Goal: Transaction & Acquisition: Purchase product/service

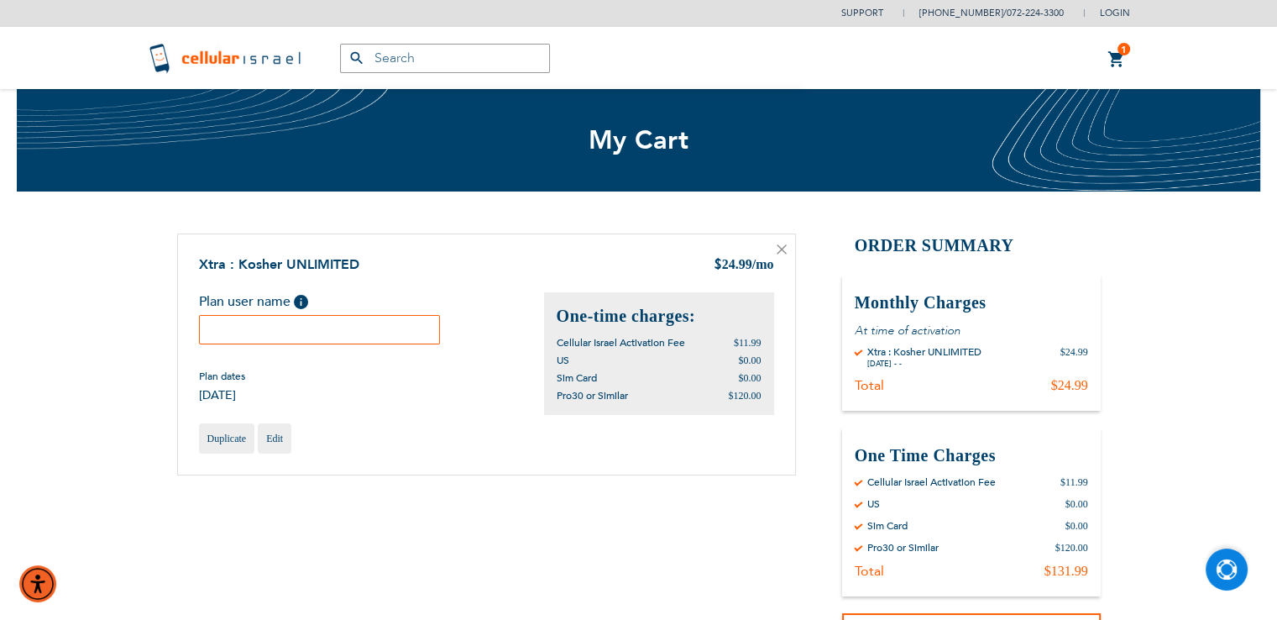
click at [1227, 578] on img "Open Chat" at bounding box center [1226, 569] width 21 height 21
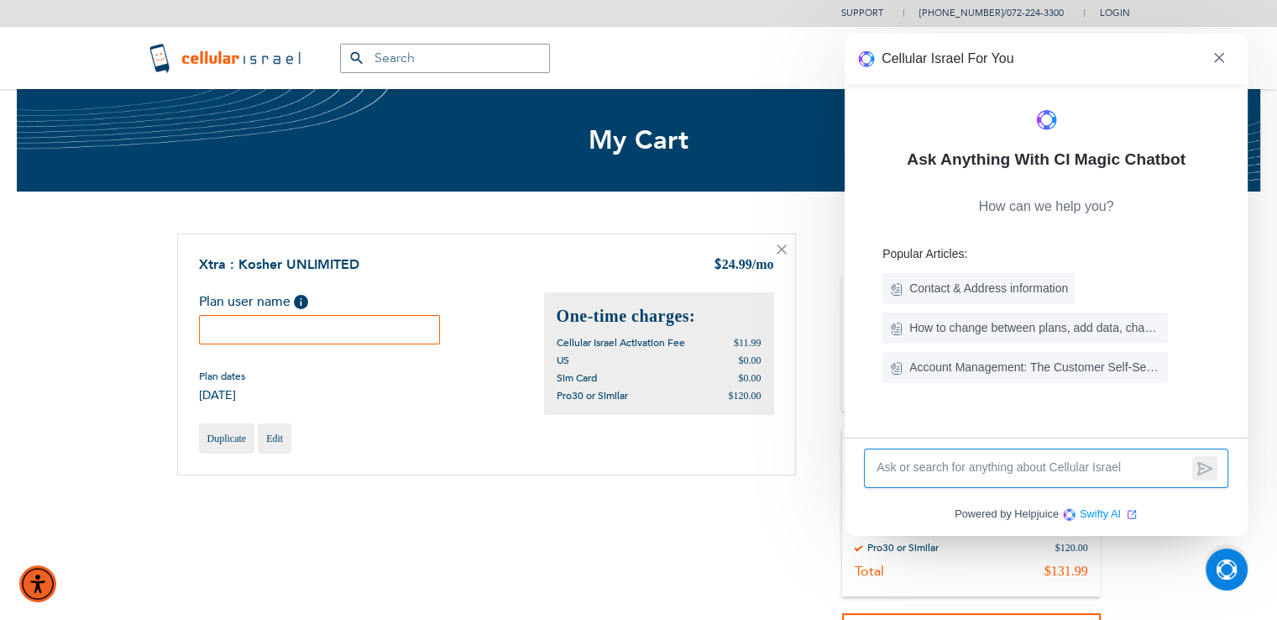
click at [913, 463] on textarea at bounding box center [1031, 467] width 313 height 19
type textarea "when do i recieve the phone?"
click at [1206, 469] on icon at bounding box center [1204, 469] width 13 height 12
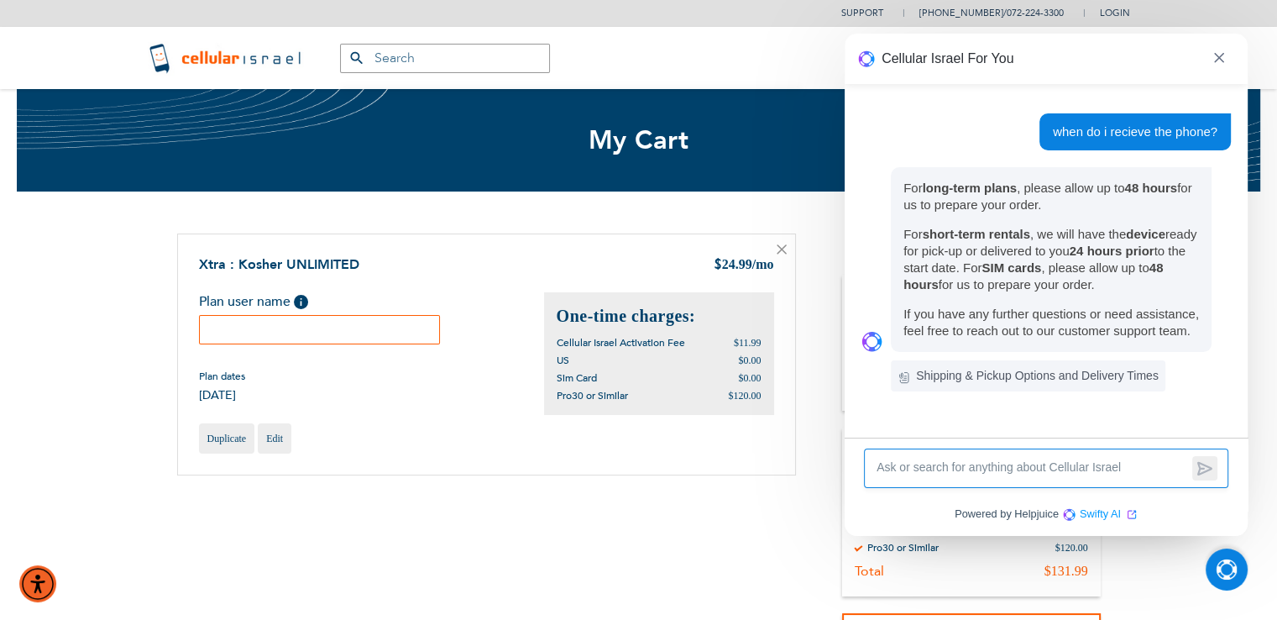
click at [926, 476] on textarea at bounding box center [1031, 467] width 313 height 19
type textarea "my plan starts next week. when can i pick up the phone?"
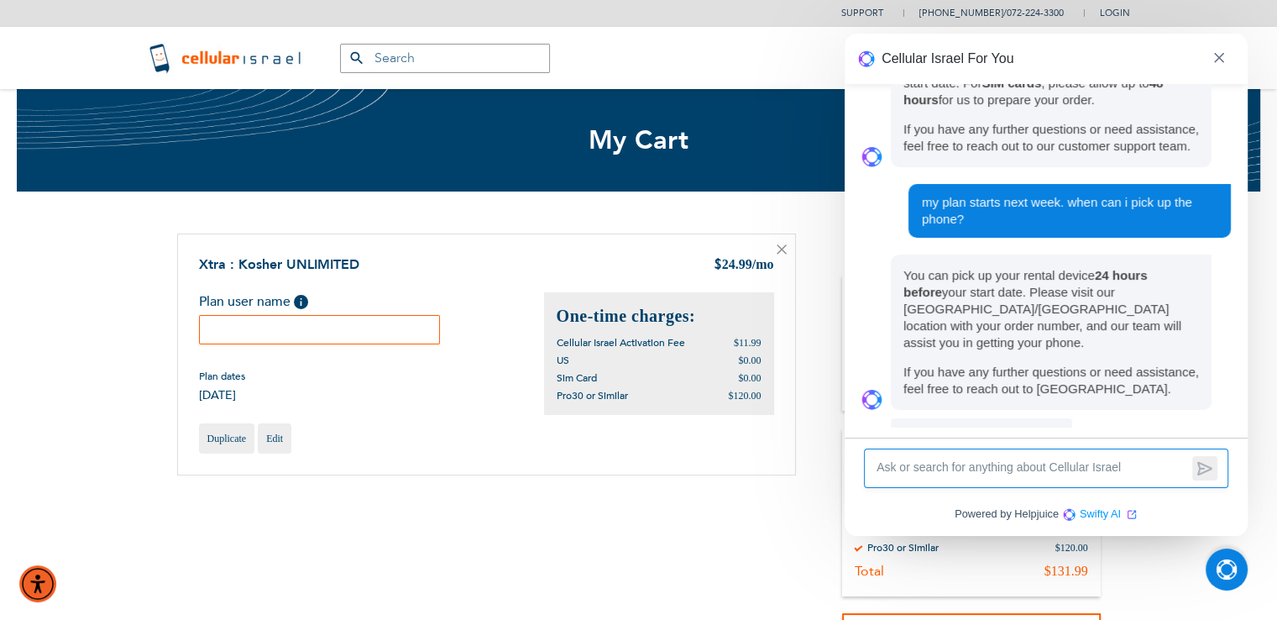
scroll to position [216, 0]
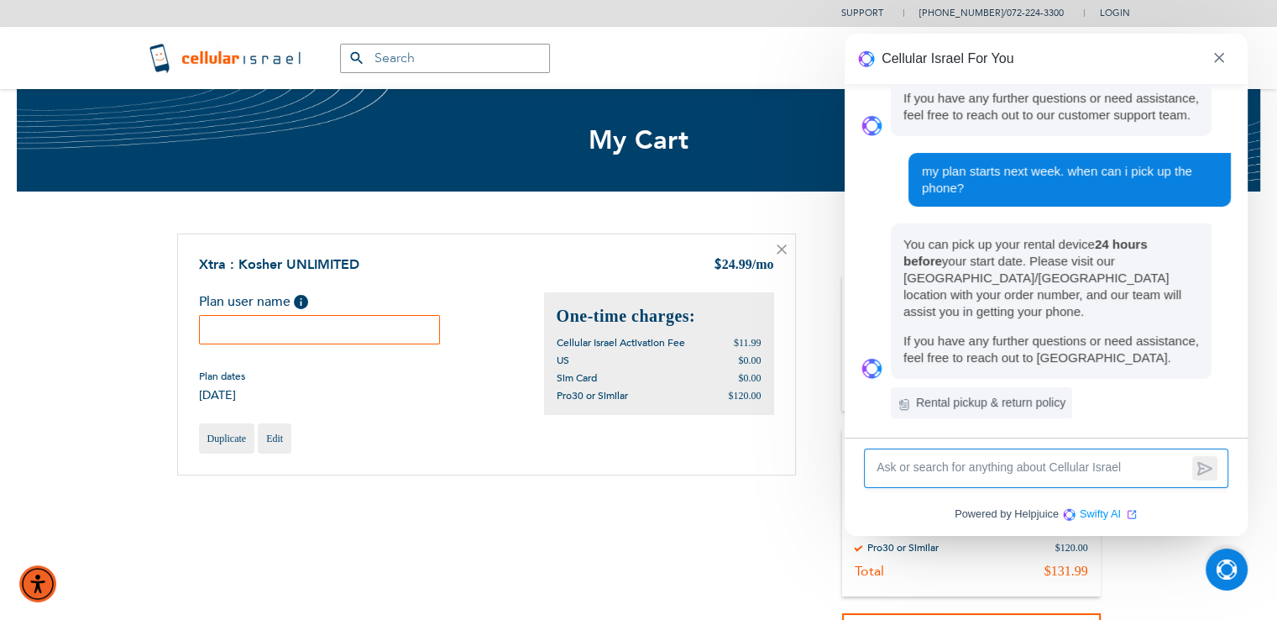
drag, startPoint x: 1077, startPoint y: 85, endPoint x: 1071, endPoint y: 234, distance: 149.6
click at [1071, 234] on ul "when do i recieve the phone? For long-term plans , please allow up to 48 hours …" at bounding box center [1045, 138] width 369 height 481
drag, startPoint x: 1080, startPoint y: 212, endPoint x: 1045, endPoint y: 337, distance: 128.9
click at [1045, 337] on ul "when do i recieve the phone? For long-term plans , please allow up to 48 hours …" at bounding box center [1045, 138] width 369 height 481
click at [1105, 310] on p "You can pick up your rental device 24 hours before your start date. Please visi…" at bounding box center [1051, 300] width 321 height 155
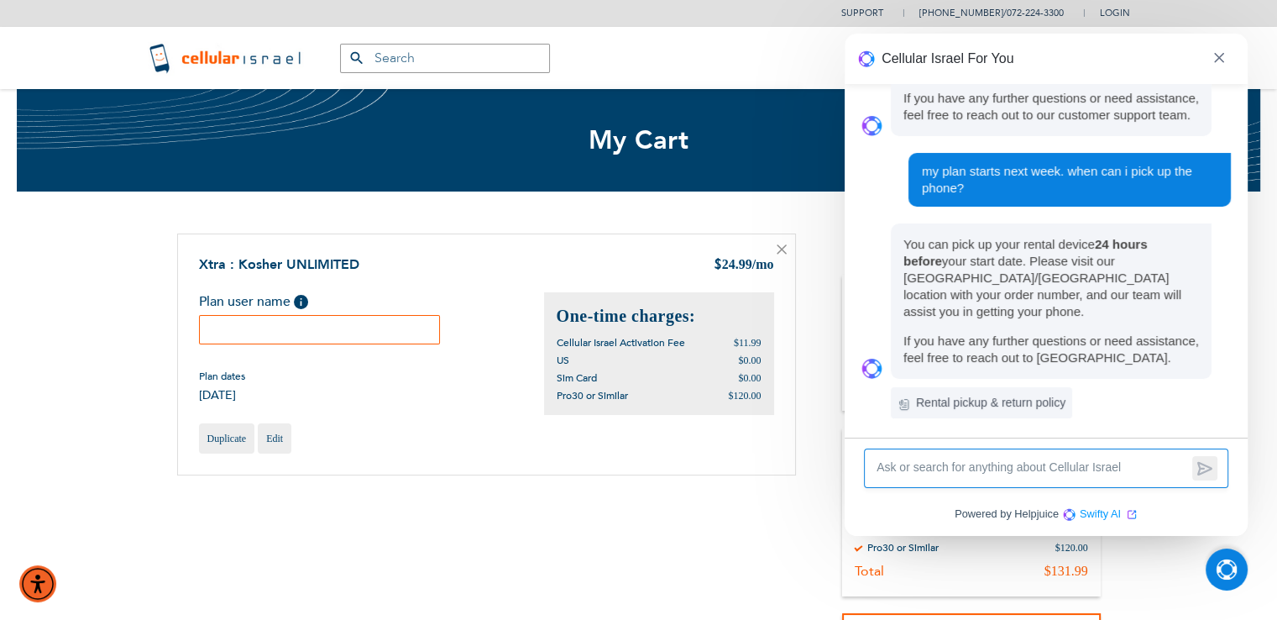
click at [1103, 368] on div "Ask Anything With CI Magic Chatbot How can we help you? Contact & Address infor…" at bounding box center [1046, 255] width 403 height 343
drag, startPoint x: 1103, startPoint y: 368, endPoint x: 1098, endPoint y: 477, distance: 109.3
click at [1098, 477] on div "Cellular Israel For You Ask Anything With CI Magic Chatbot How can we help you?…" at bounding box center [1046, 285] width 403 height 502
drag, startPoint x: 1242, startPoint y: 287, endPoint x: 1239, endPoint y: 331, distance: 43.7
click at [1239, 331] on div "Ask Anything With CI Magic Chatbot How can we help you? Contact & Address infor…" at bounding box center [1046, 255] width 403 height 343
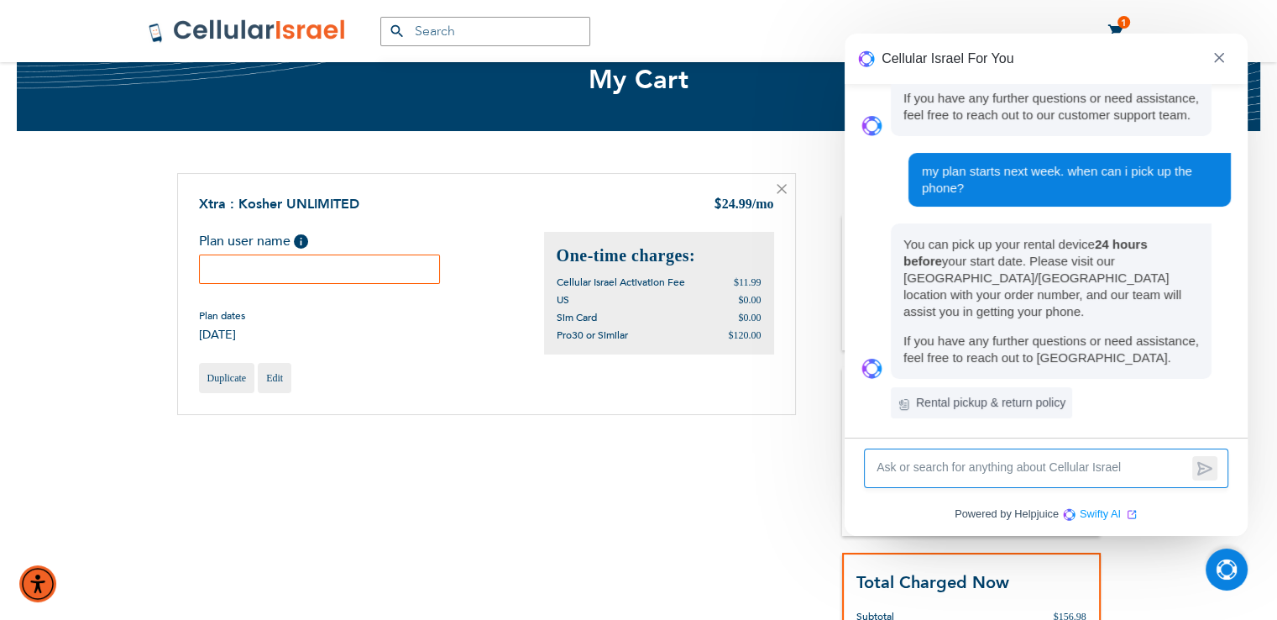
scroll to position [0, 0]
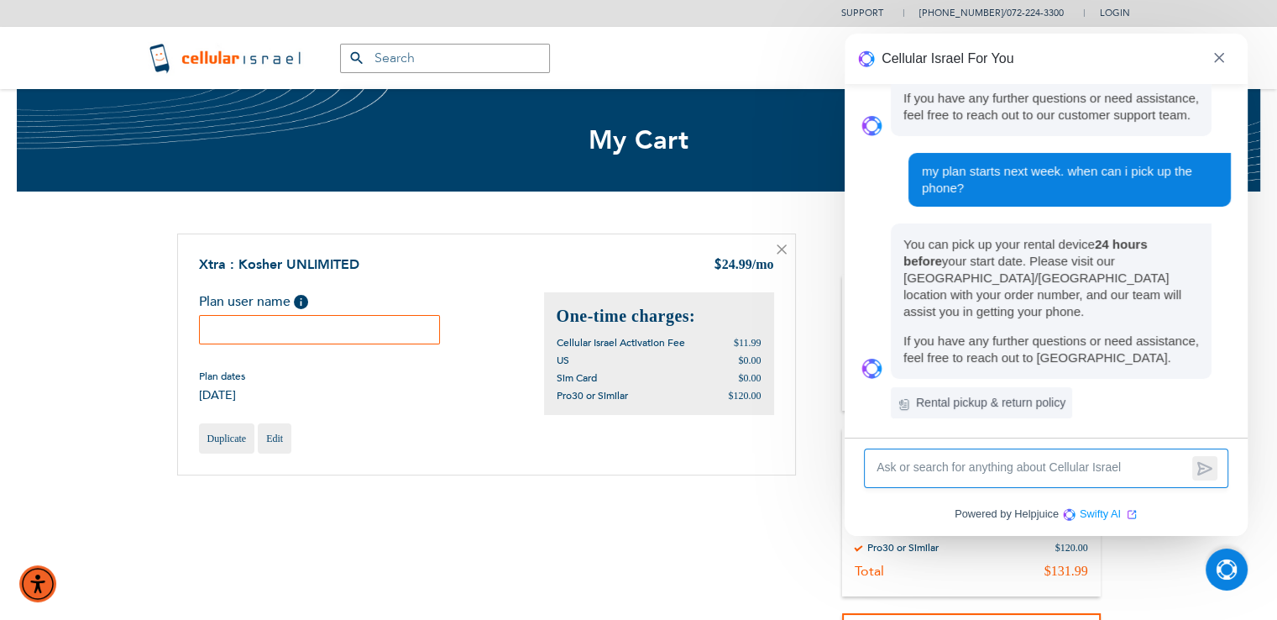
click at [1146, 405] on div "Ask Anything With CI Magic Chatbot How can we help you? Contact & Address infor…" at bounding box center [1046, 255] width 403 height 343
click at [1048, 389] on icon at bounding box center [1046, 387] width 13 height 15
click at [1059, 476] on textarea at bounding box center [1031, 467] width 313 height 19
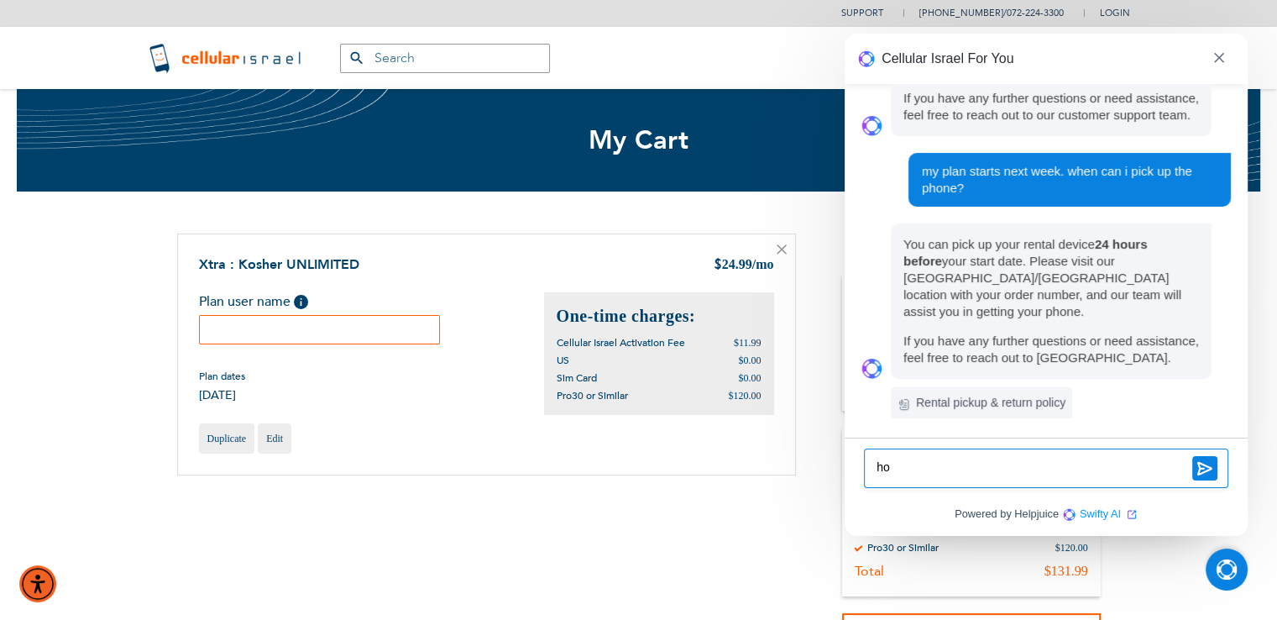
type textarea "h"
click at [986, 392] on h6 "Rental pickup & return policy" at bounding box center [990, 402] width 149 height 21
click at [1221, 66] on span at bounding box center [1219, 59] width 24 height 31
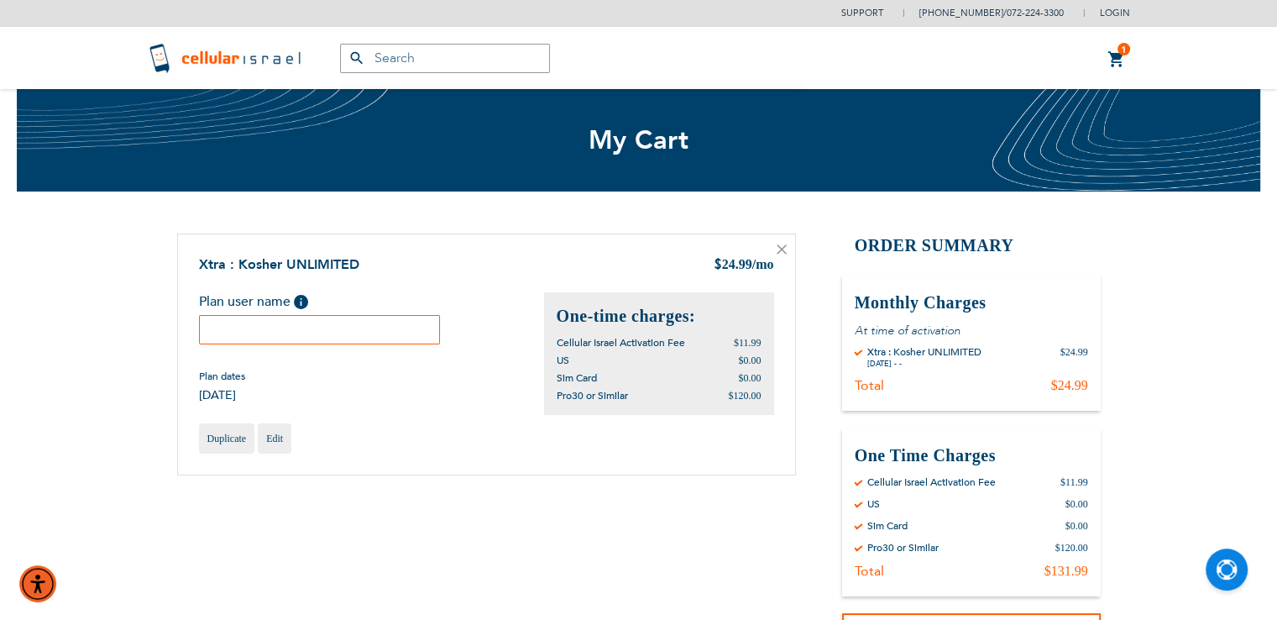
click at [287, 324] on input "text" at bounding box center [320, 329] width 242 height 29
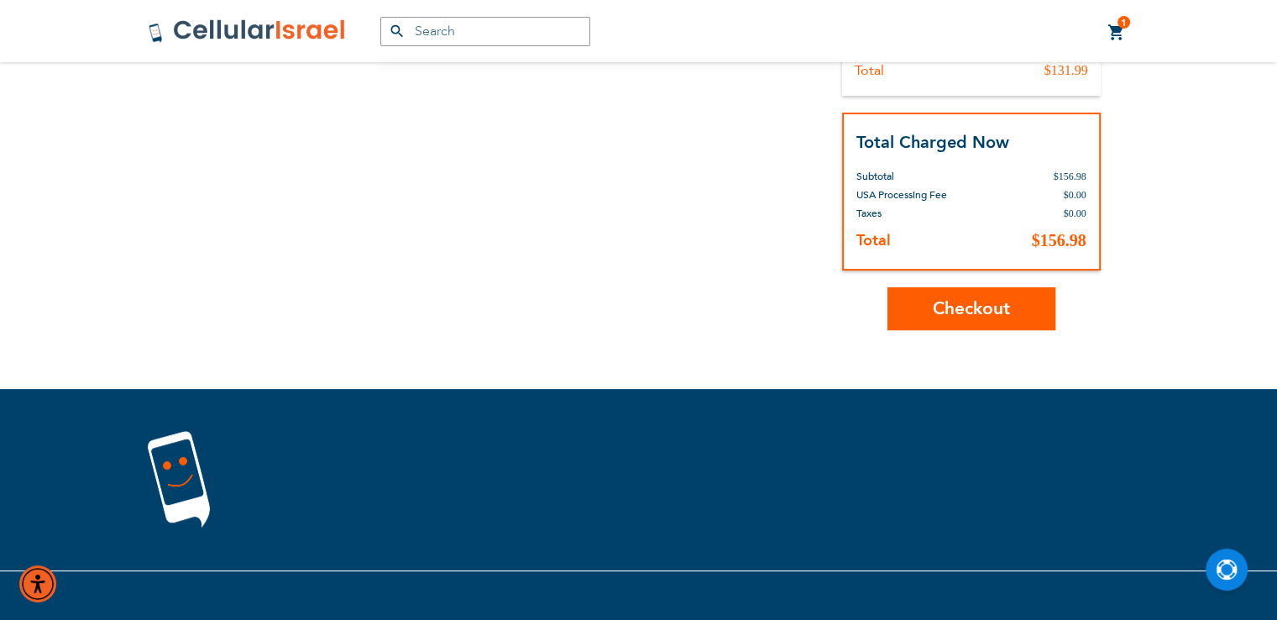
scroll to position [508, 0]
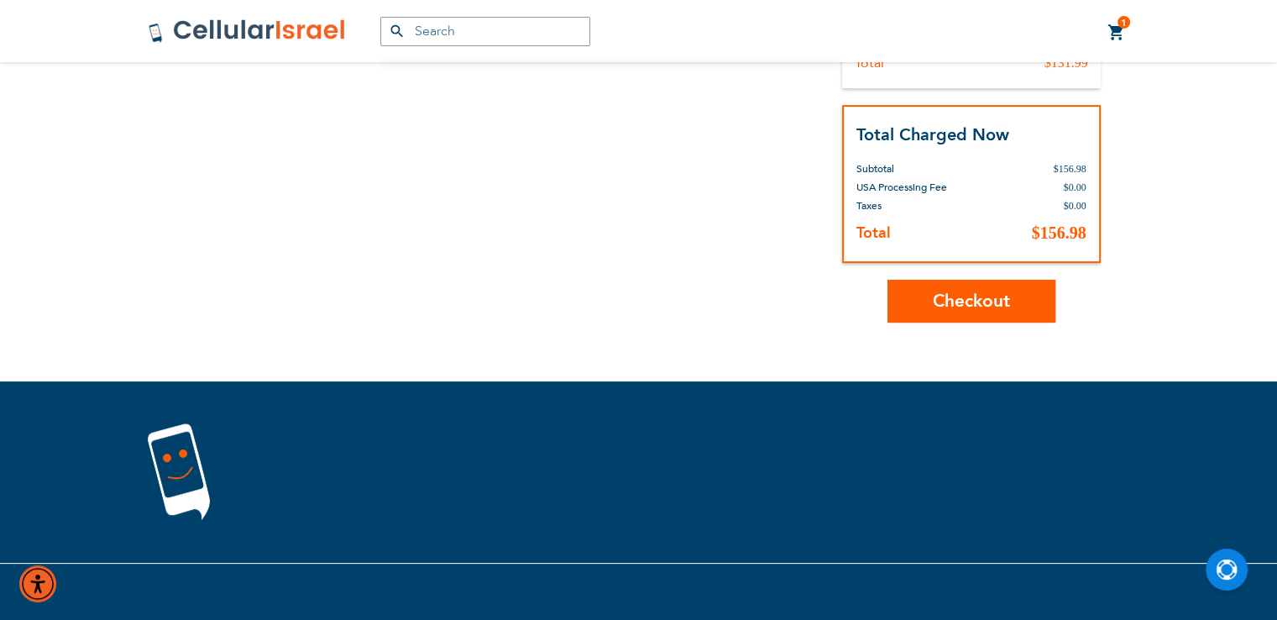
type input "[PERSON_NAME]"
click at [979, 303] on span "Checkout" at bounding box center [971, 301] width 77 height 24
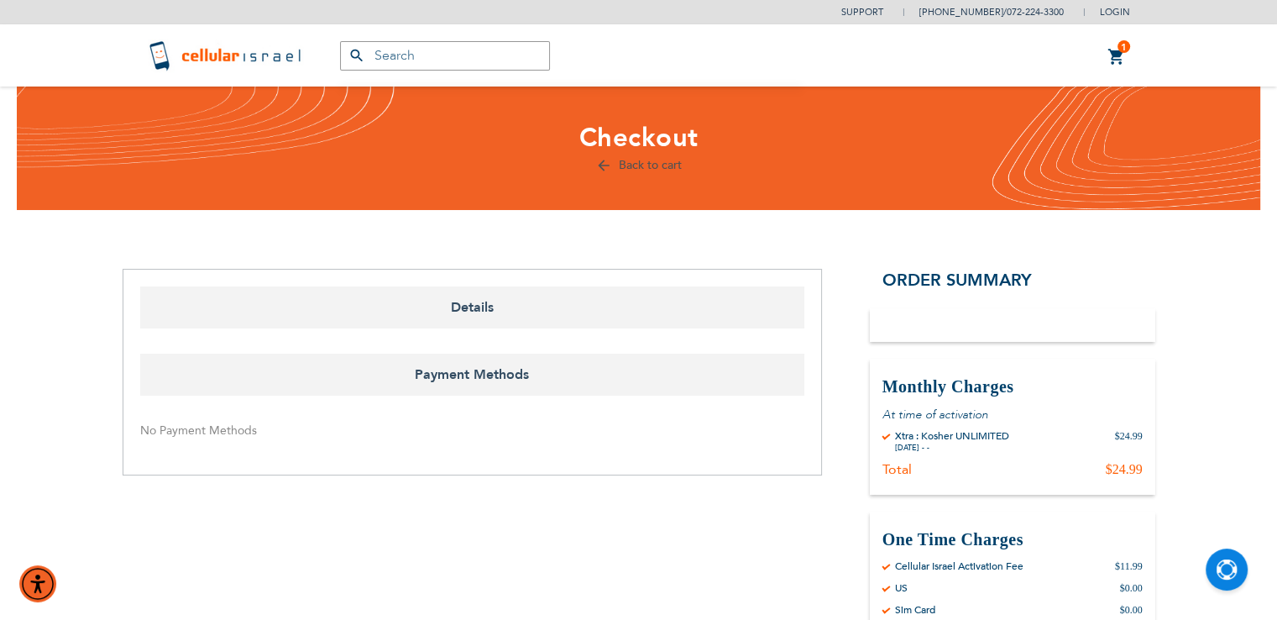
select select "US"
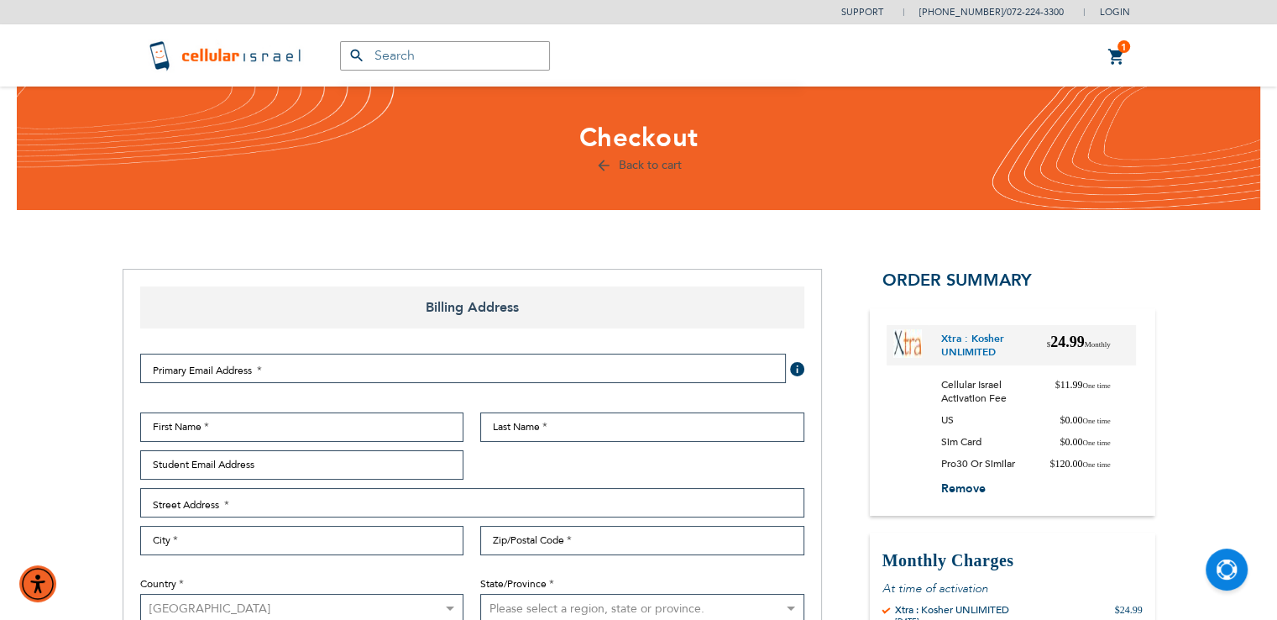
select select "US"
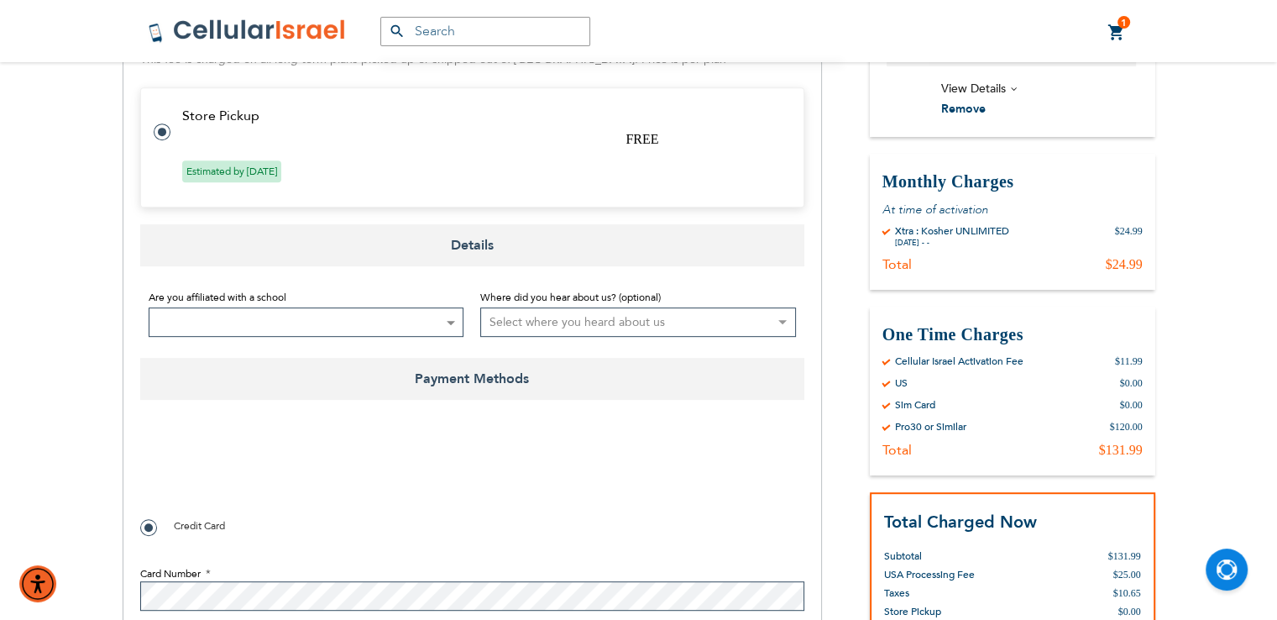
scroll to position [739, 0]
click at [641, 318] on select "Select where you heard about us Existing Customer Friend Other School/Group BP …" at bounding box center [638, 319] width 316 height 29
select select "4"
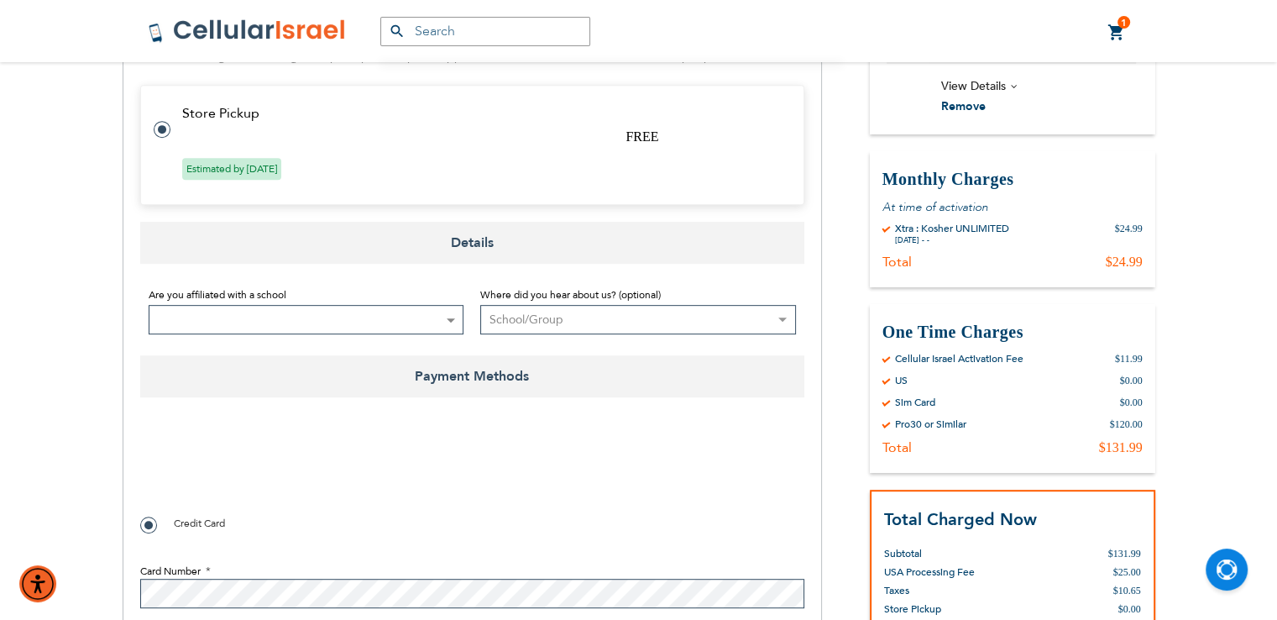
click at [480, 305] on select "Select where you heard about us Existing Customer Friend Other School/Group BP …" at bounding box center [638, 319] width 316 height 29
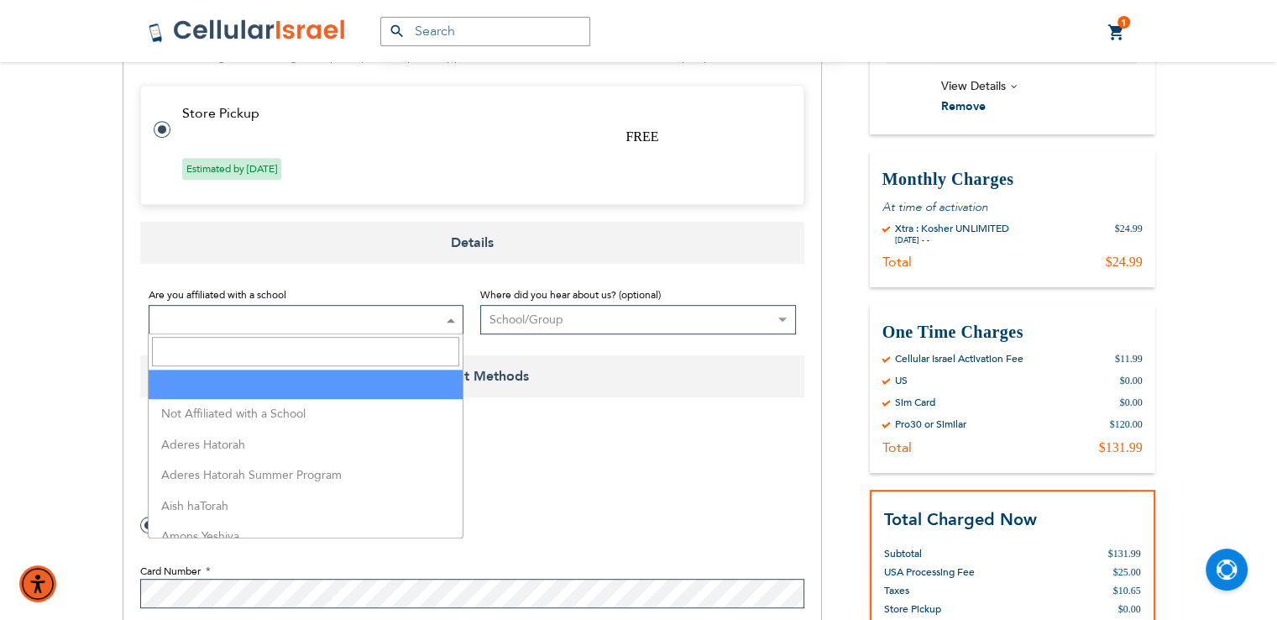
click at [397, 327] on span at bounding box center [307, 319] width 316 height 29
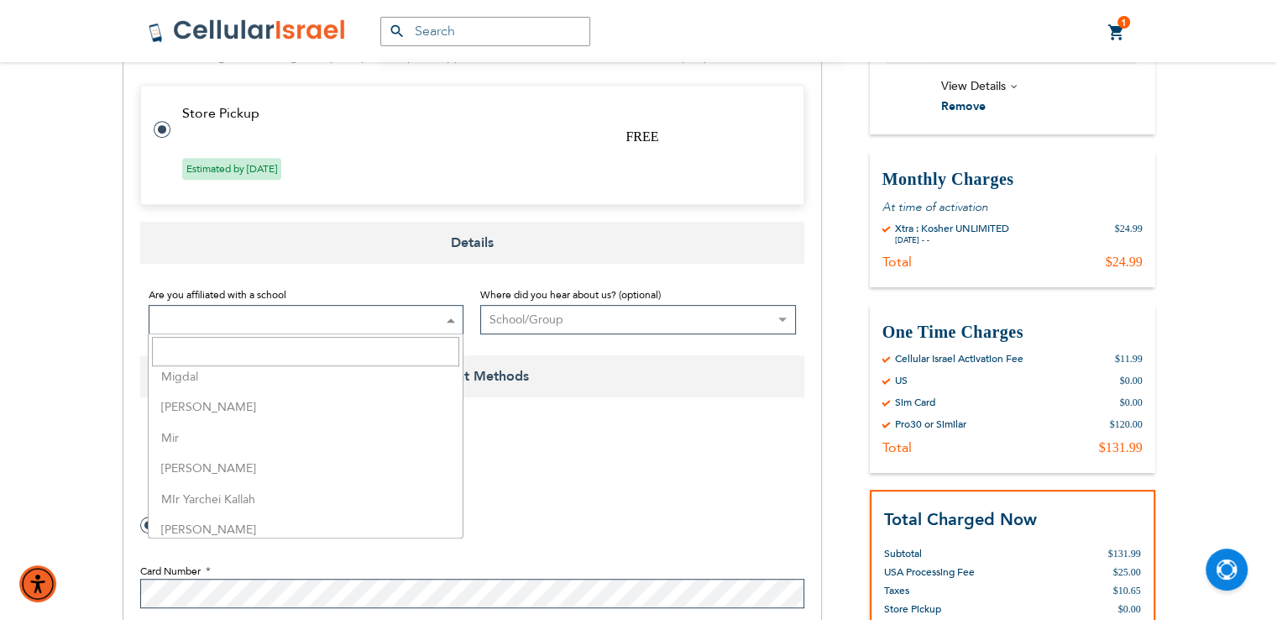
scroll to position [2844, 0]
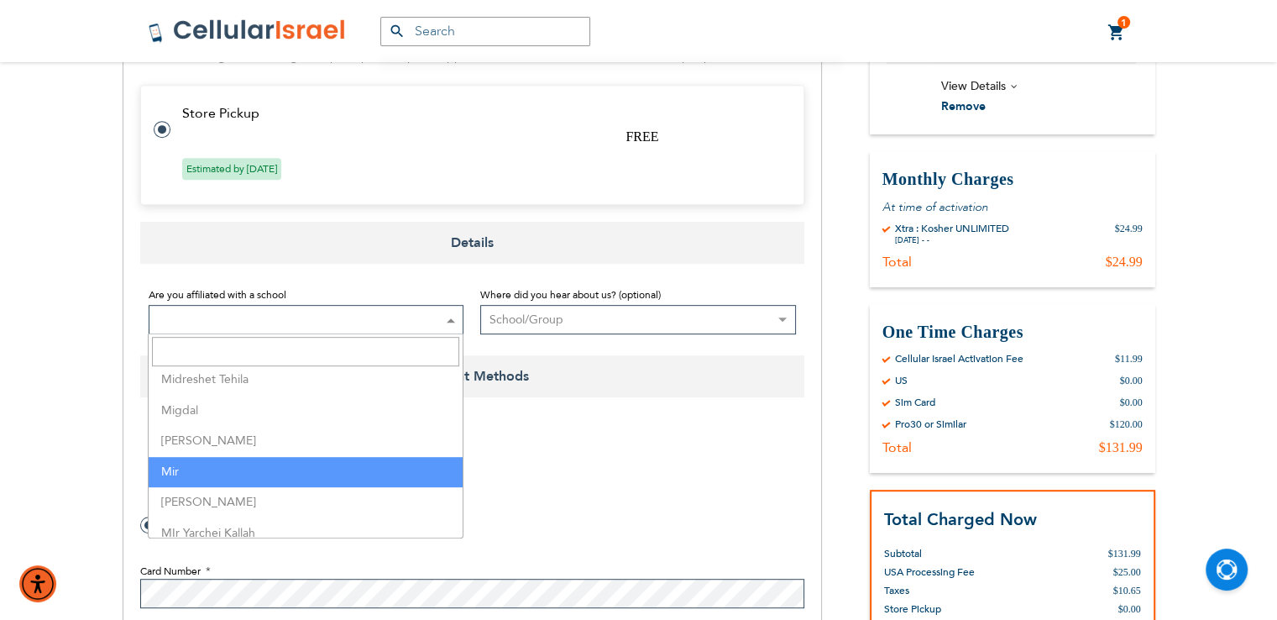
select select "114"
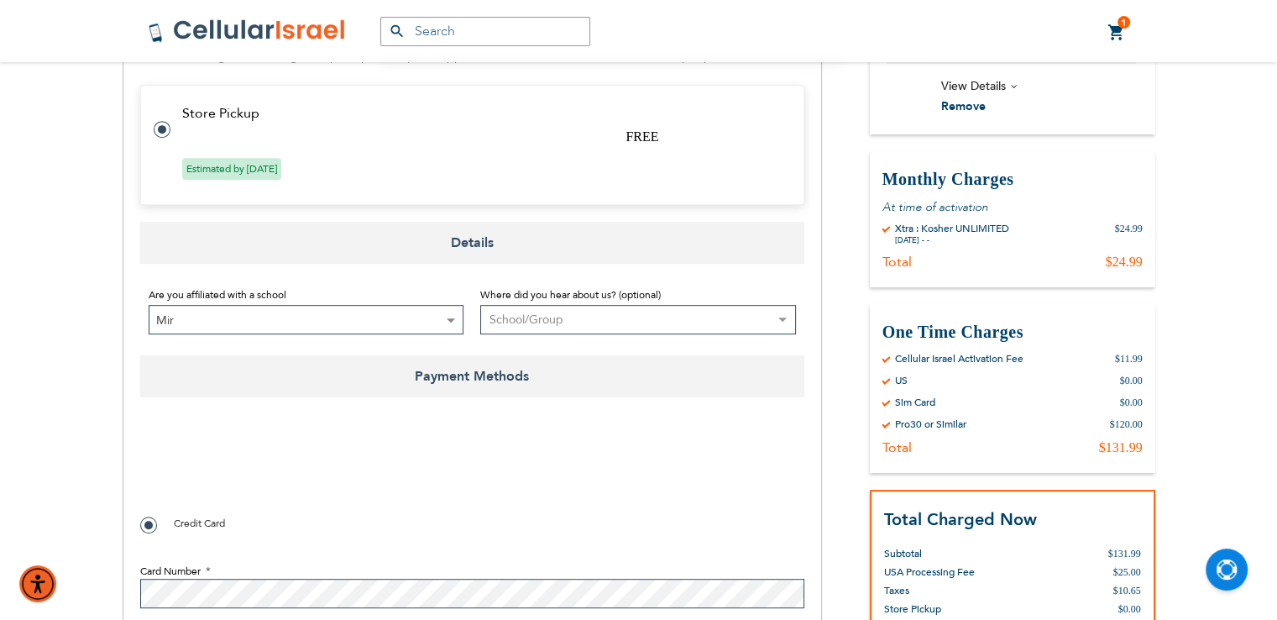
checkbox input "true"
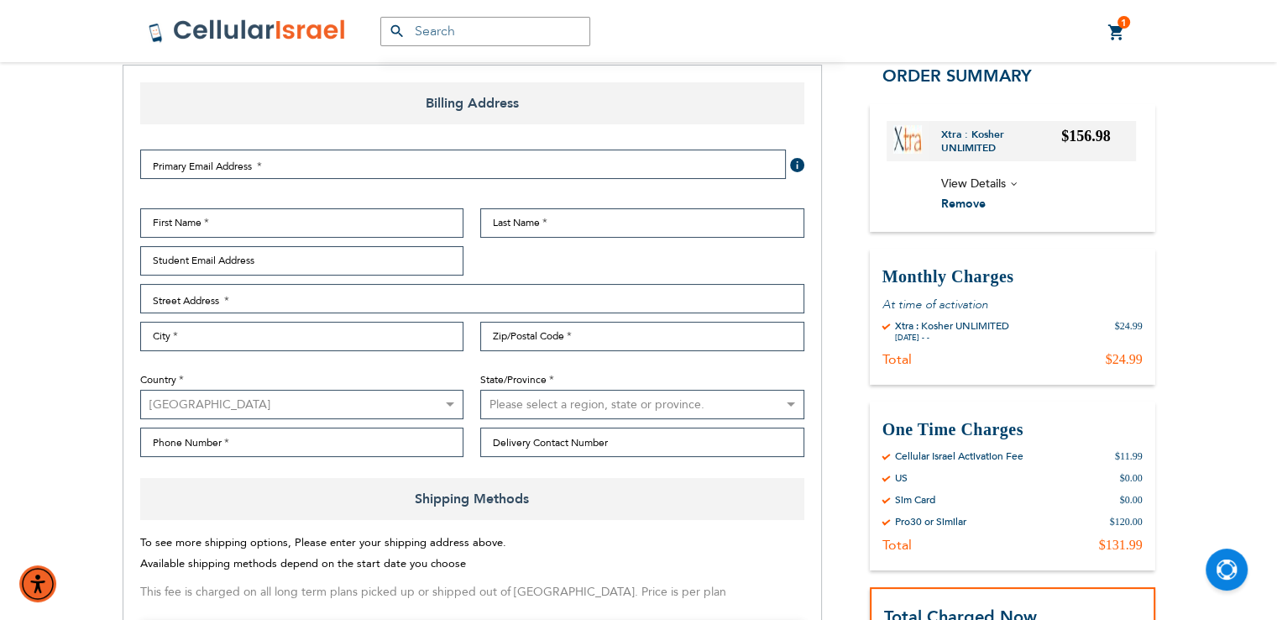
scroll to position [201, 0]
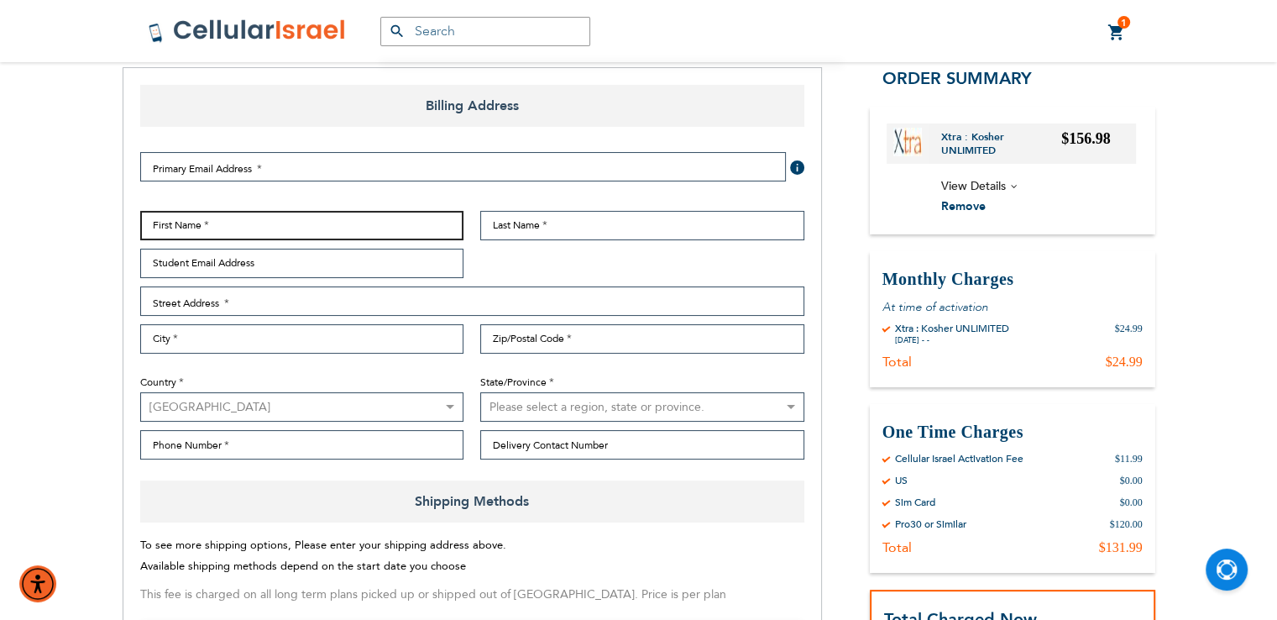
click at [254, 224] on input "First Name" at bounding box center [302, 225] width 324 height 29
type input "Abe"
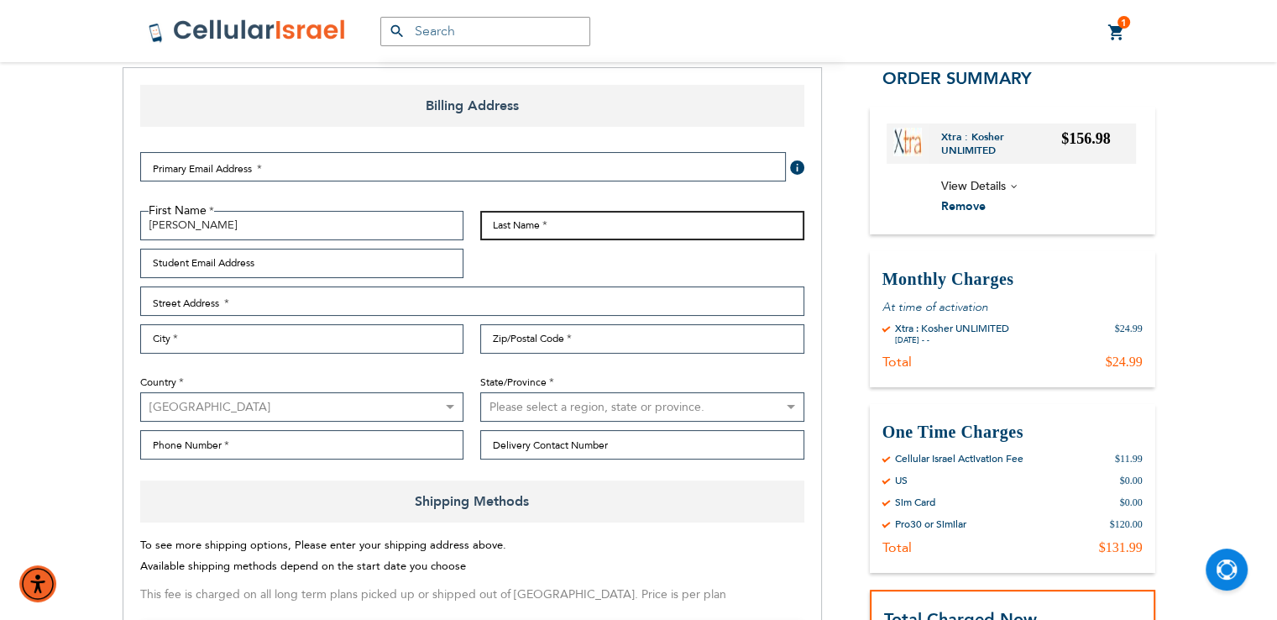
type input "Schwartz"
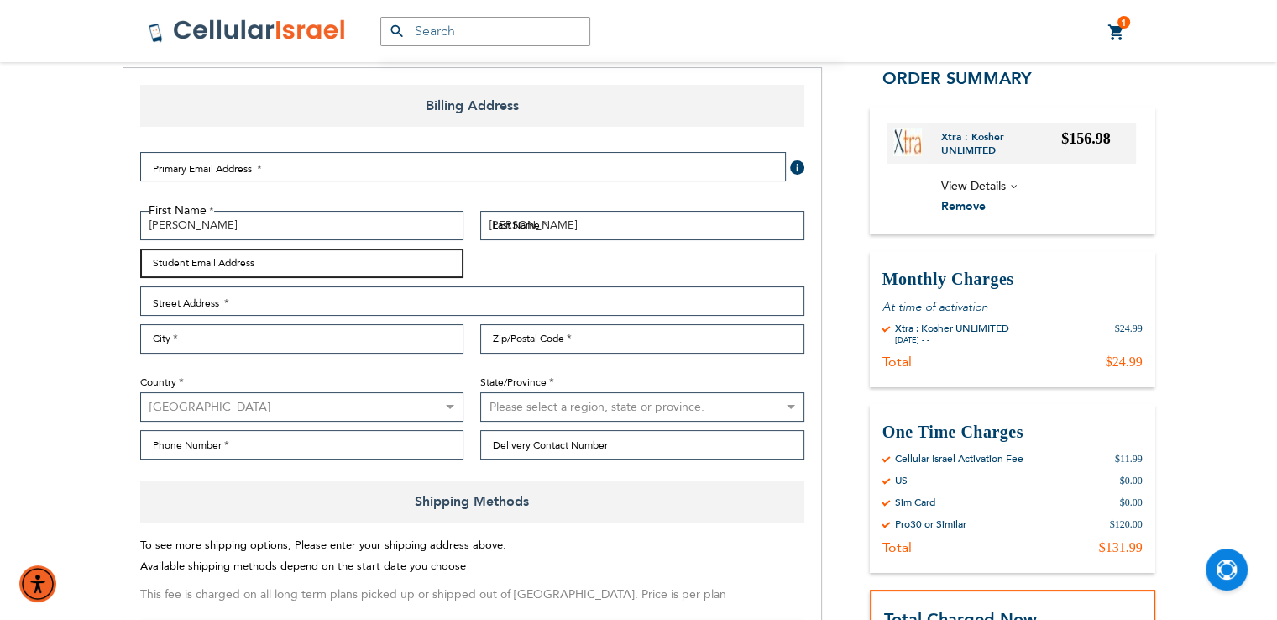
type input "avischwartz68@gmail.com"
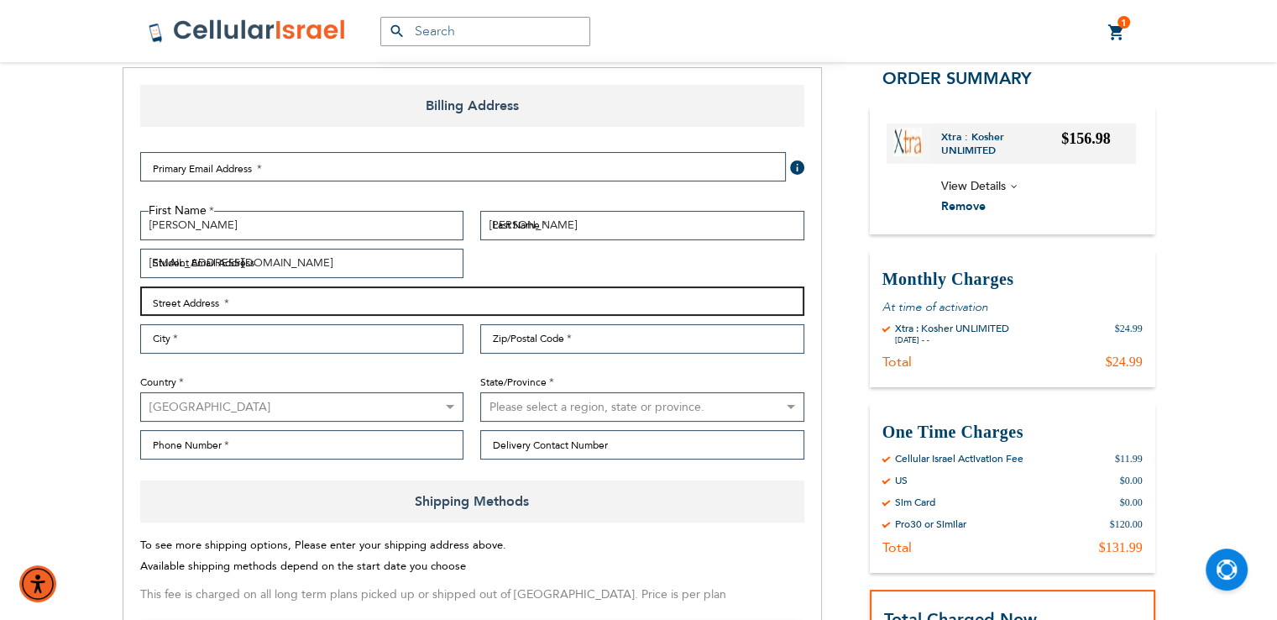
type input "1251 east 31 street"
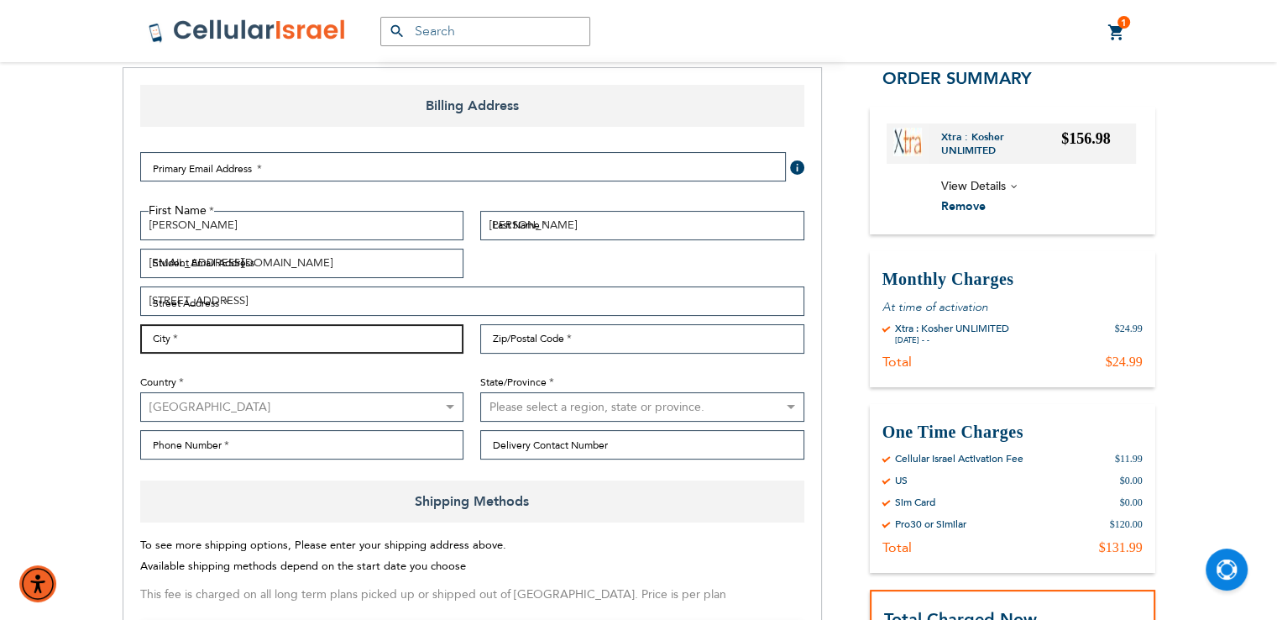
type input "Brooklyn"
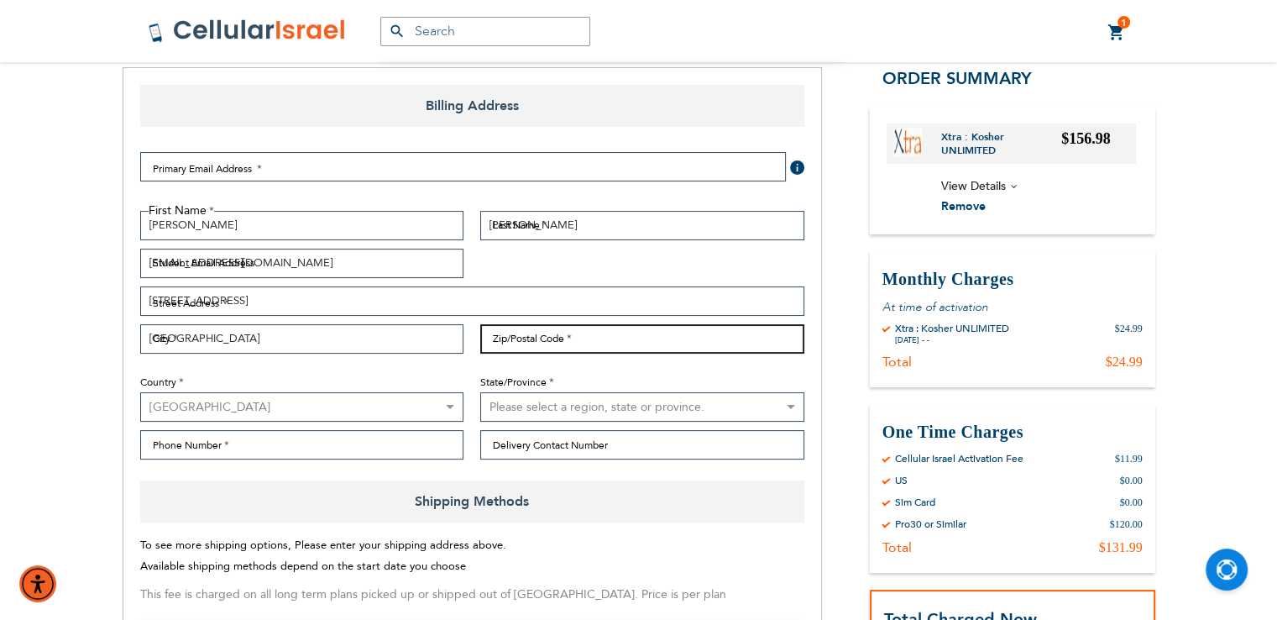
type input "11210"
select select "43"
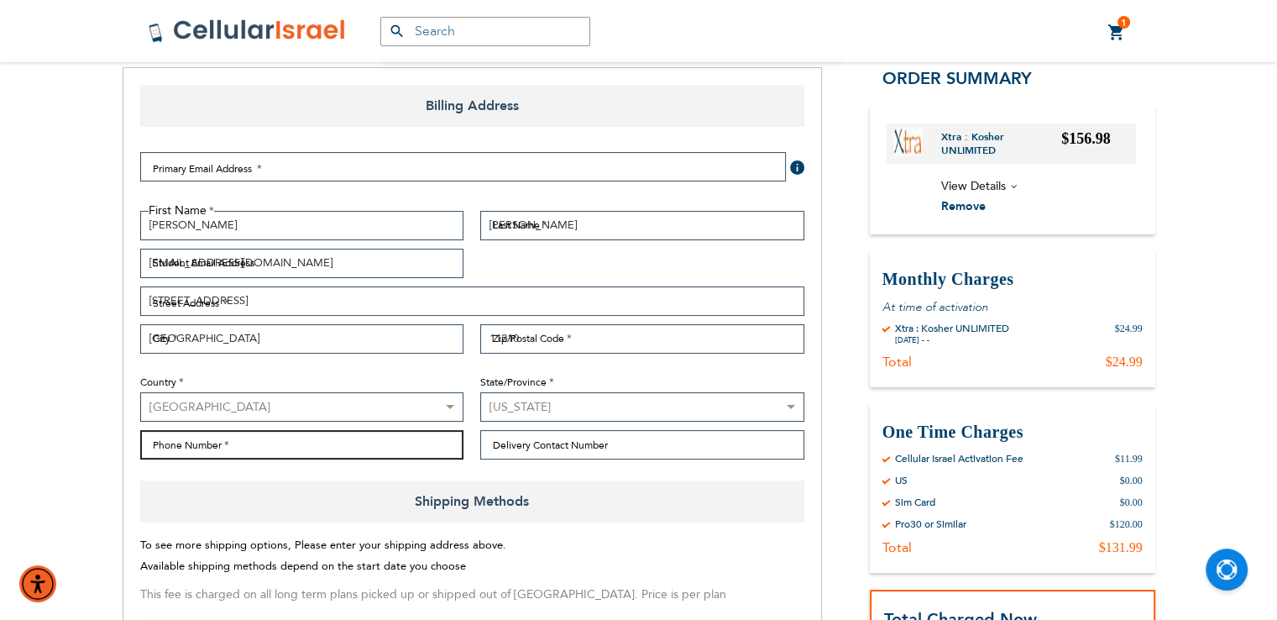
type input "9172028612"
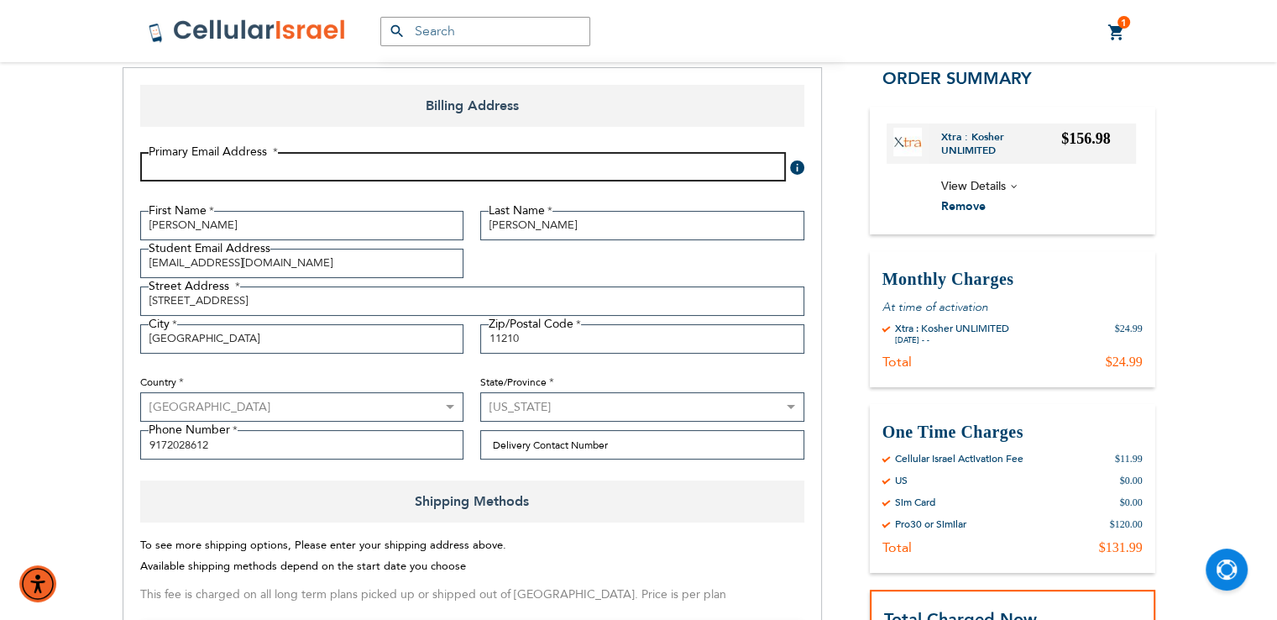
click at [619, 175] on input "Email Address" at bounding box center [463, 166] width 646 height 29
type input "avischwartz68@gmail.com"
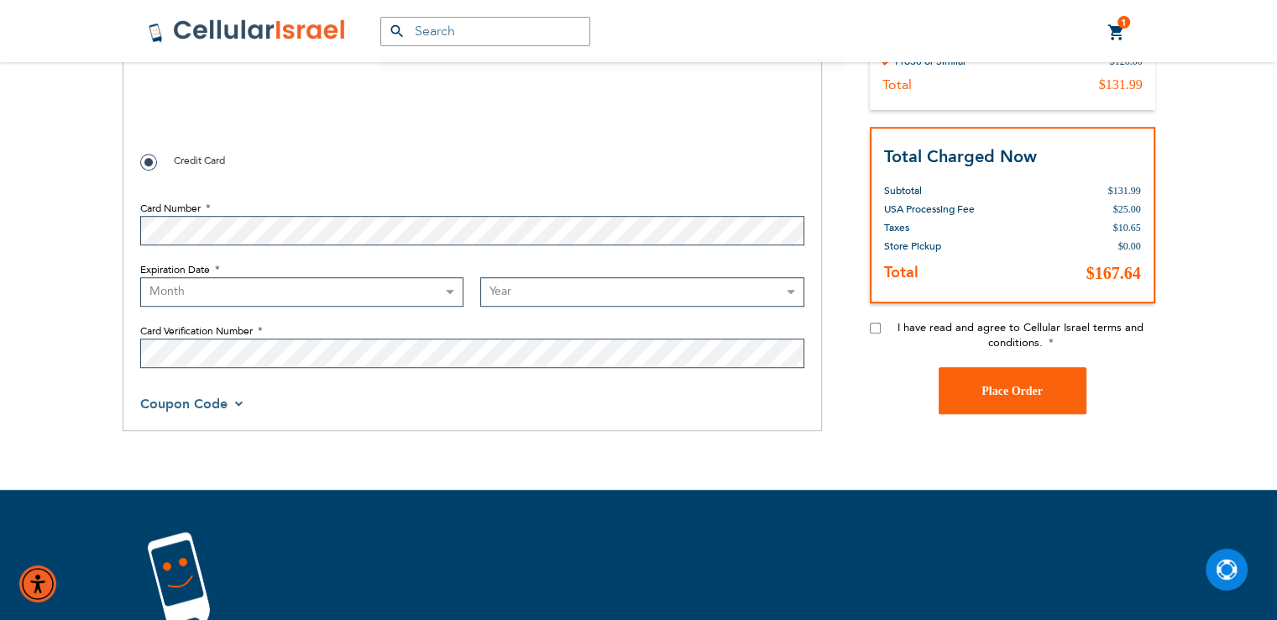
scroll to position [1099, 0]
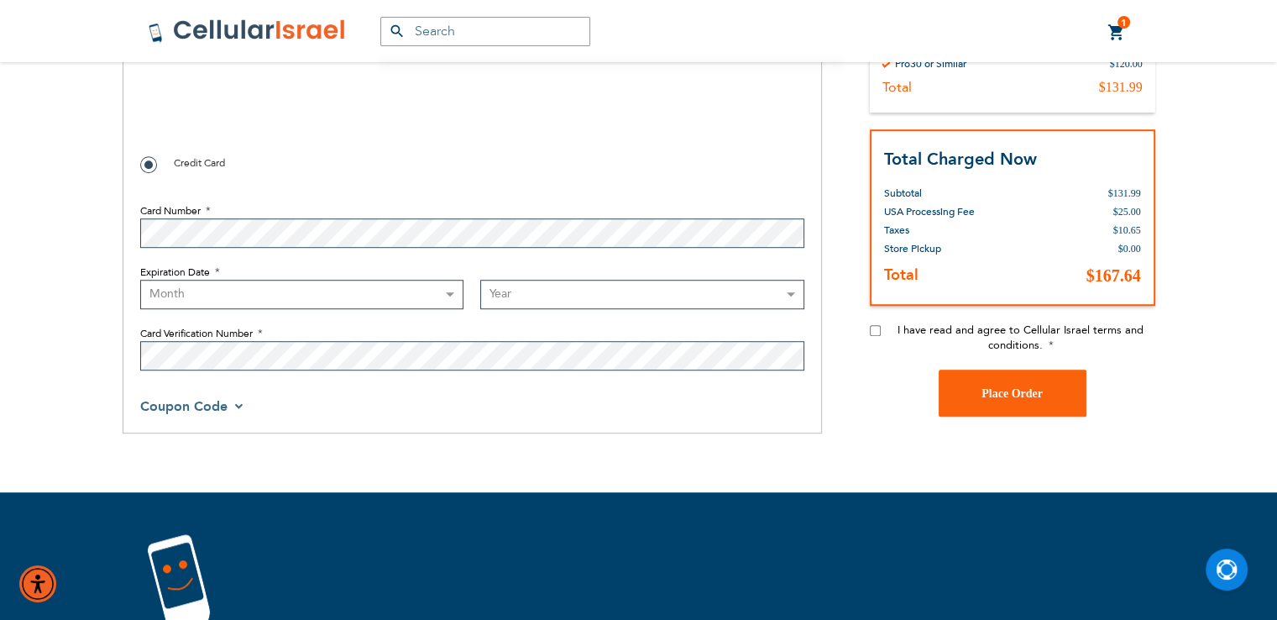
checkbox input "false"
click at [302, 293] on select "Month 01 - January 02 - February 03 - March 04 - April 05 - May 06 - June 07 - …" at bounding box center [302, 294] width 324 height 29
select select "6"
click at [140, 280] on select "Month 01 - January 02 - February 03 - March 04 - April 05 - May 06 - June 07 - …" at bounding box center [302, 294] width 324 height 29
click at [353, 290] on select "Month 01 - January 02 - February 03 - March 04 - April 05 - May 06 - June 07 - …" at bounding box center [302, 294] width 324 height 29
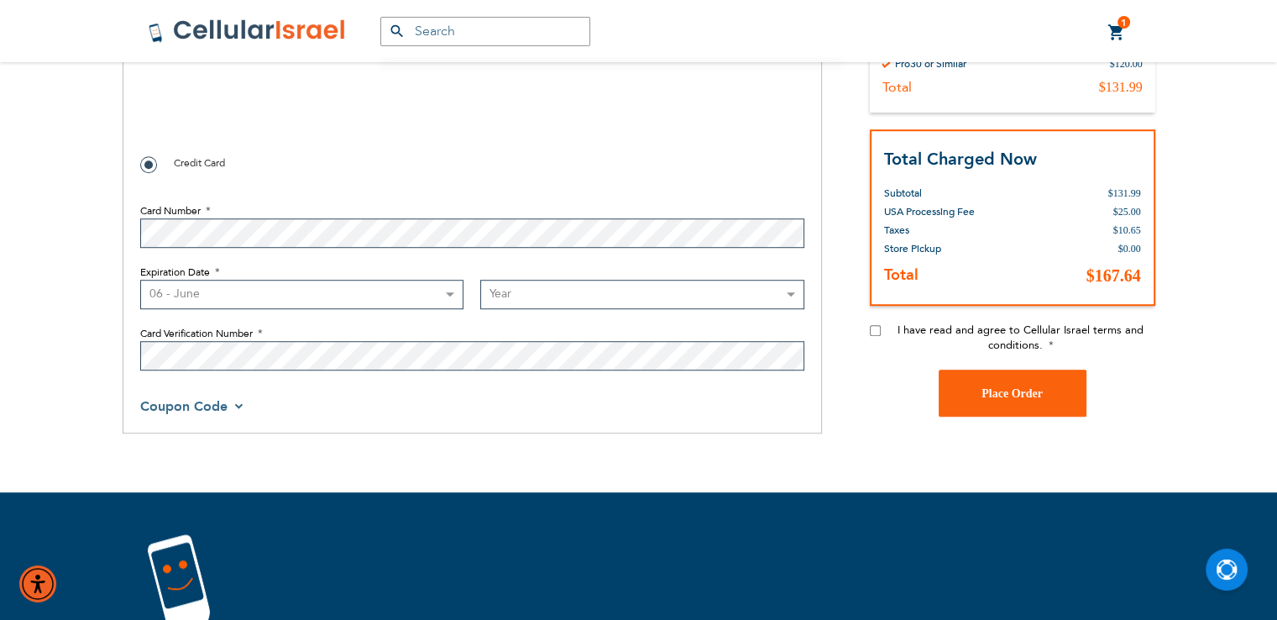
click at [547, 290] on select "Year 2025 2026 2027 2028 2029 2030 2031 2032 2033 2034 2035 2036 2037 2038 2039…" at bounding box center [642, 294] width 324 height 29
select select "2028"
click at [480, 280] on select "Year 2025 2026 2027 2028 2029 2030 2031 2032 2033 2034 2035 2036 2037 2038 2039…" at bounding box center [642, 294] width 324 height 29
click at [205, 404] on span "Coupon Code" at bounding box center [183, 406] width 87 height 18
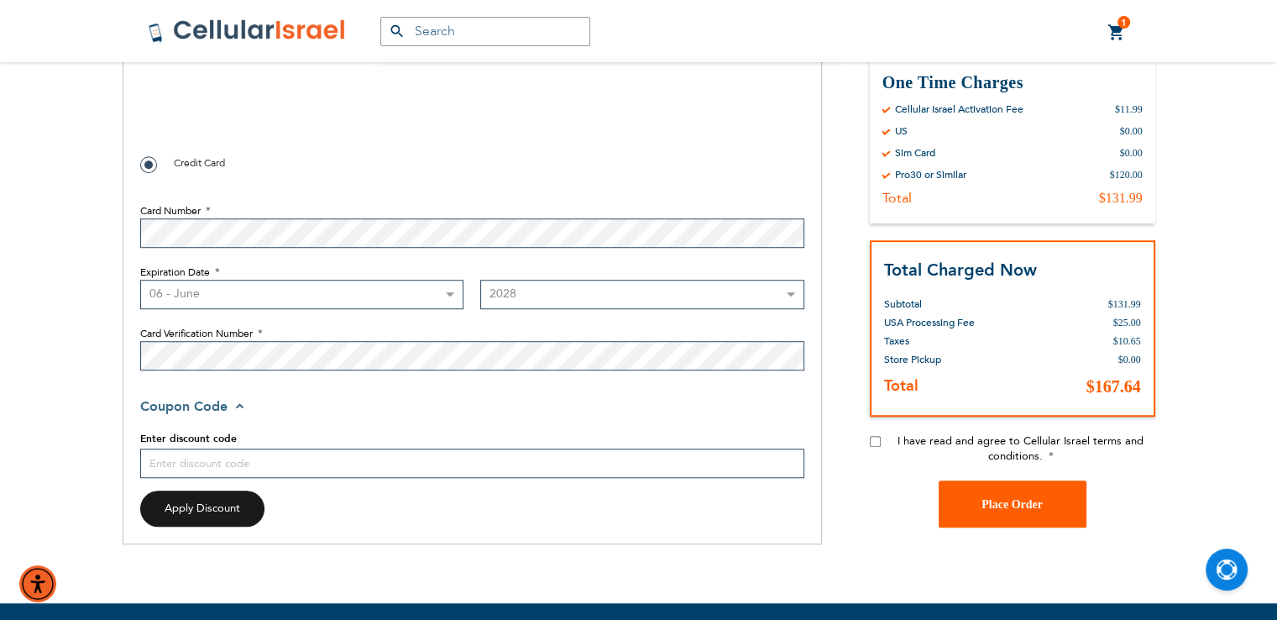
click at [985, 494] on button "Place Order" at bounding box center [1013, 503] width 148 height 47
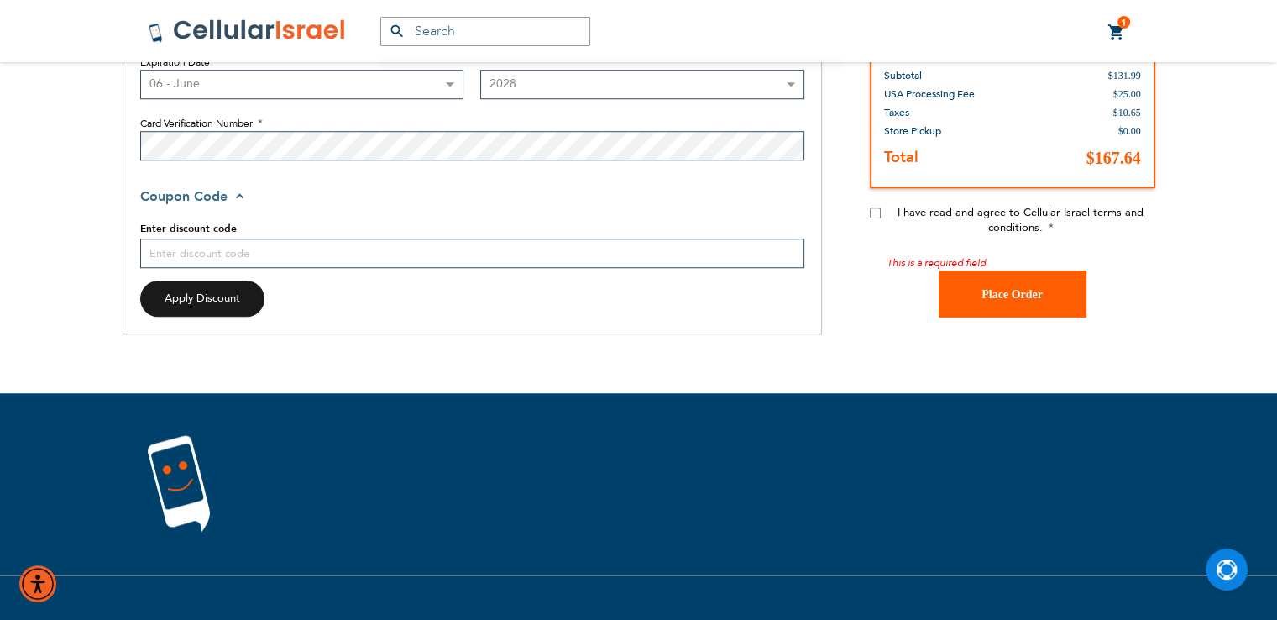
scroll to position [1348, 0]
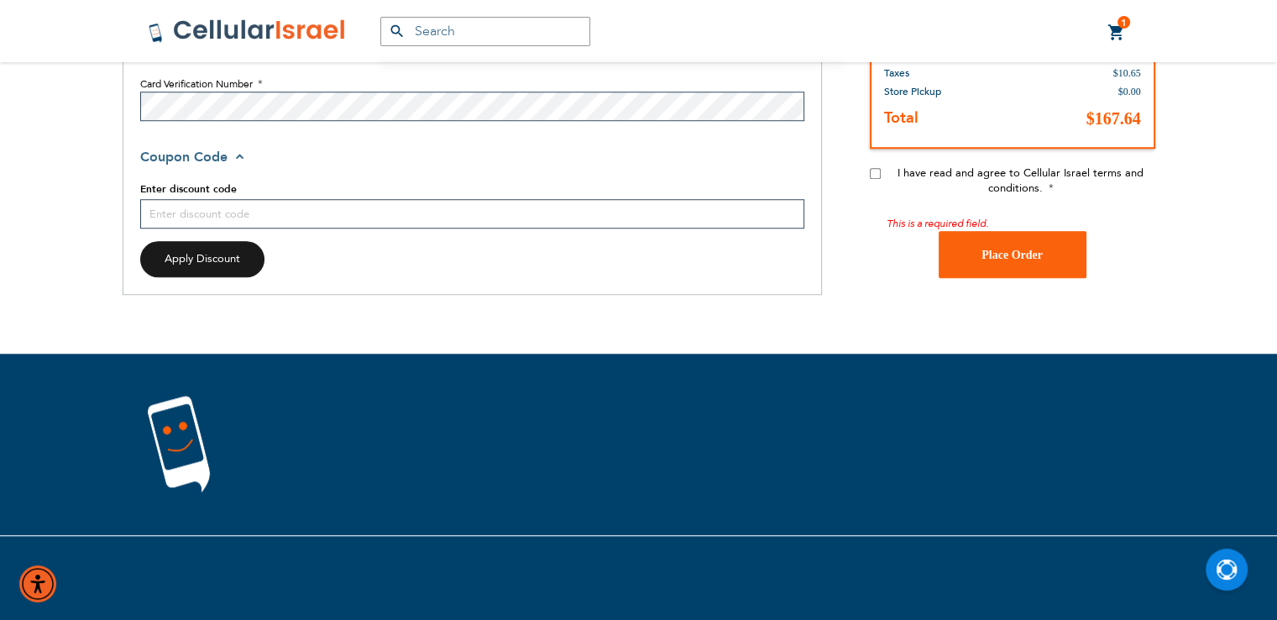
click at [240, 153] on span "Coupon Code" at bounding box center [194, 157] width 108 height 18
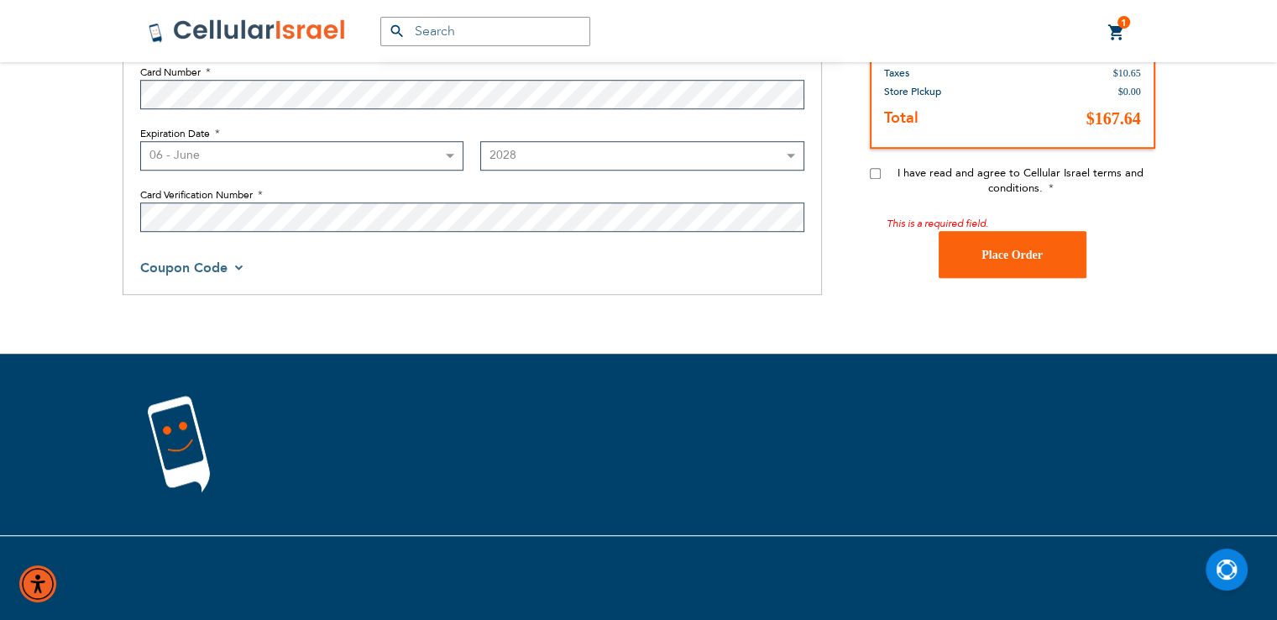
click at [880, 175] on input "I have read and agree to Cellular Israel terms and conditions." at bounding box center [875, 173] width 11 height 11
checkbox input "true"
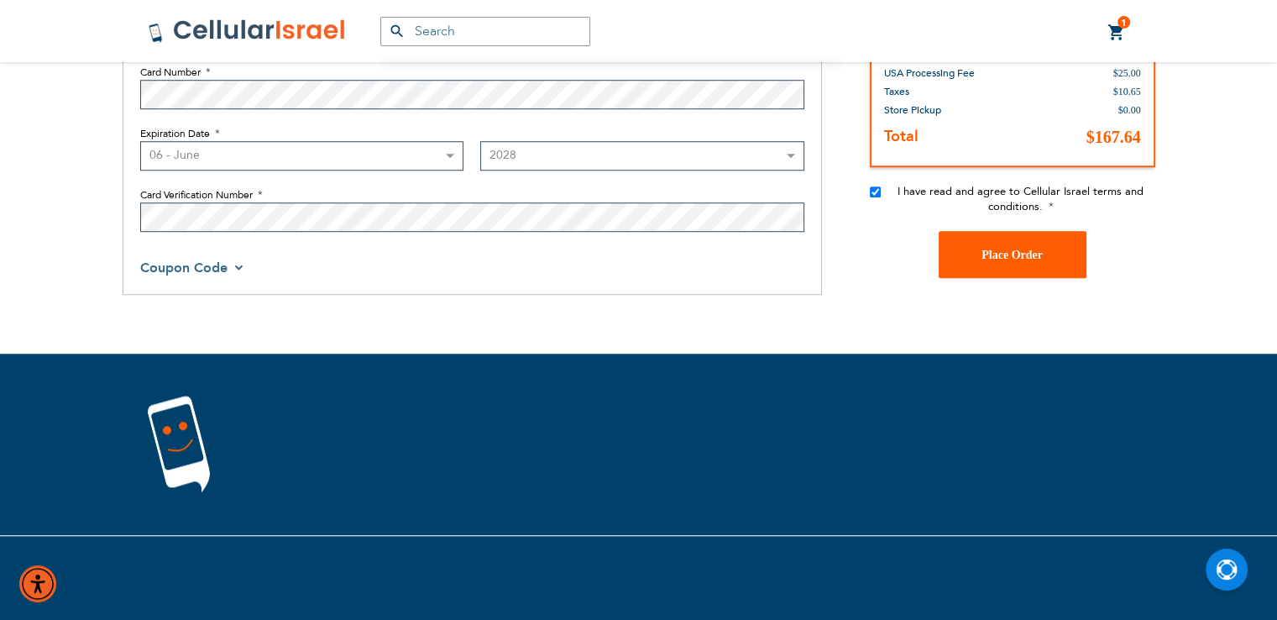
click at [960, 240] on button "Place Order" at bounding box center [1013, 254] width 148 height 47
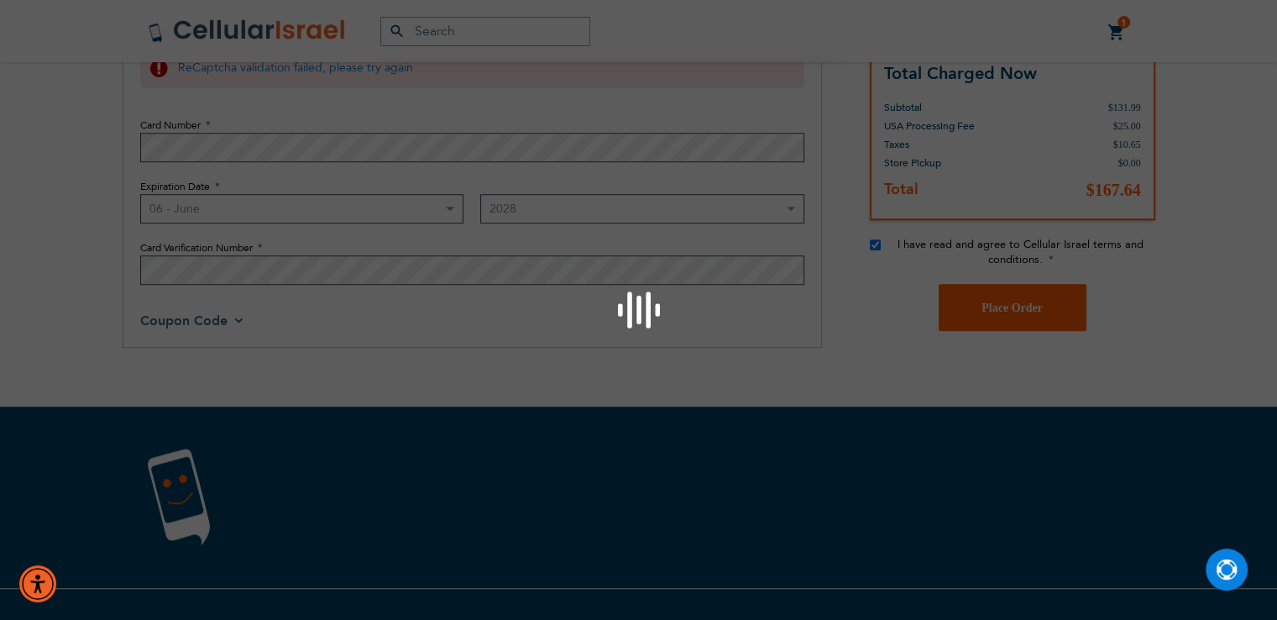
scroll to position [974, 0]
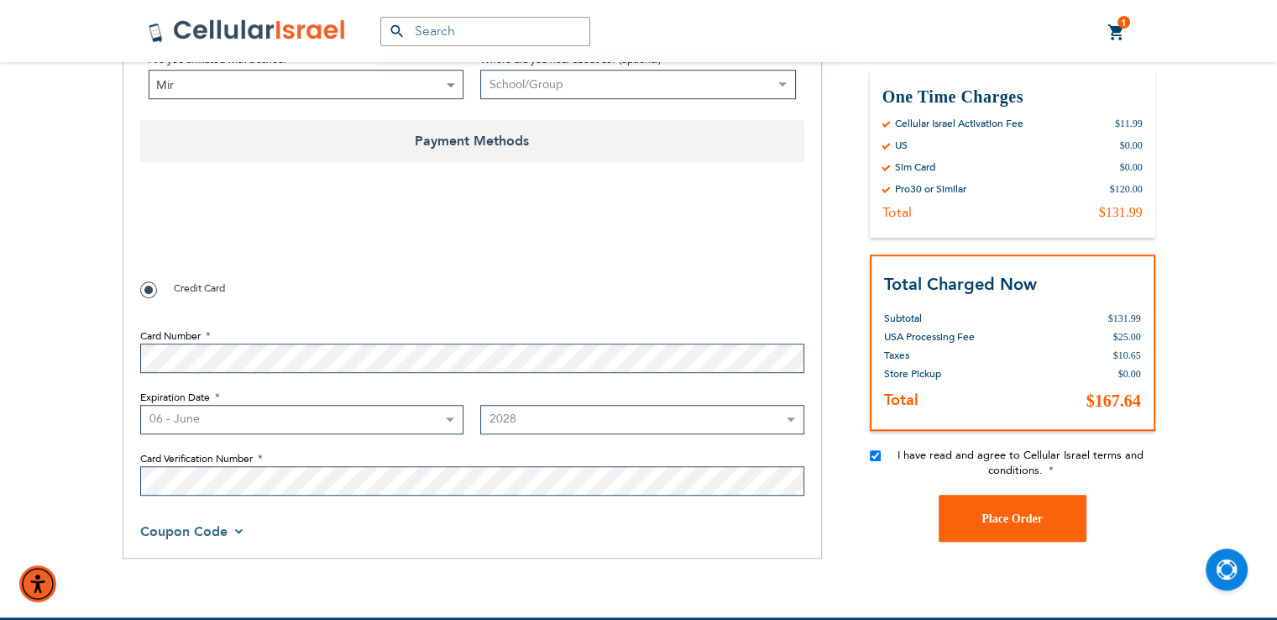
checkbox input "true"
click at [1011, 527] on button "Place Order" at bounding box center [1013, 517] width 148 height 47
